Goal: Find specific page/section: Find specific page/section

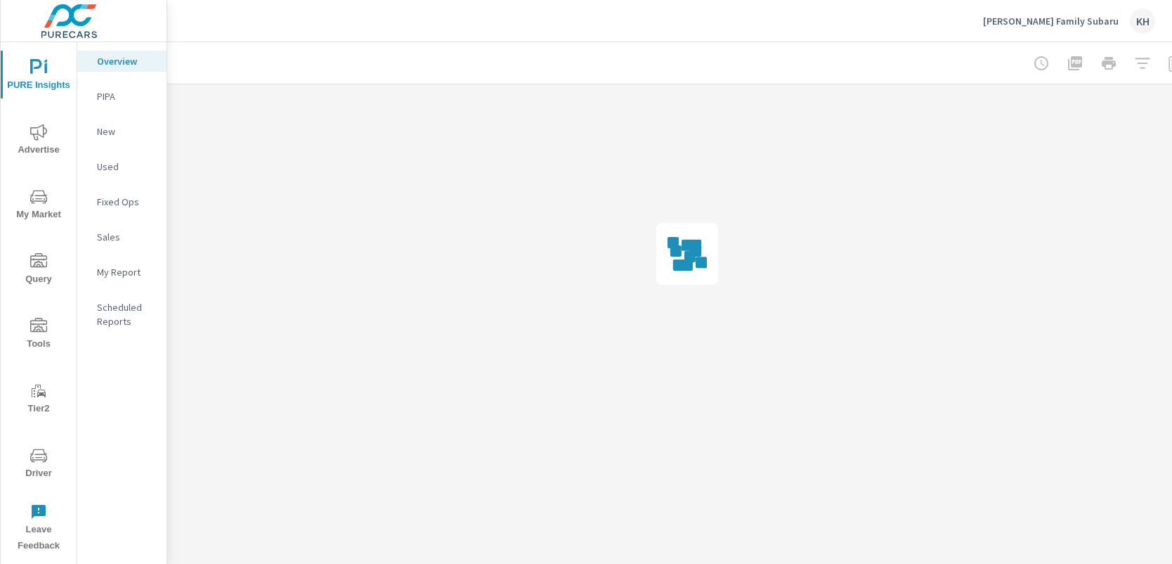
click at [30, 462] on icon "nav menu" at bounding box center [38, 455] width 17 height 17
click at [32, 453] on icon "nav menu" at bounding box center [38, 454] width 17 height 13
click at [50, 445] on button "Driver" at bounding box center [39, 462] width 76 height 48
click at [42, 447] on icon "nav menu" at bounding box center [38, 455] width 17 height 17
